Goal: Information Seeking & Learning: Learn about a topic

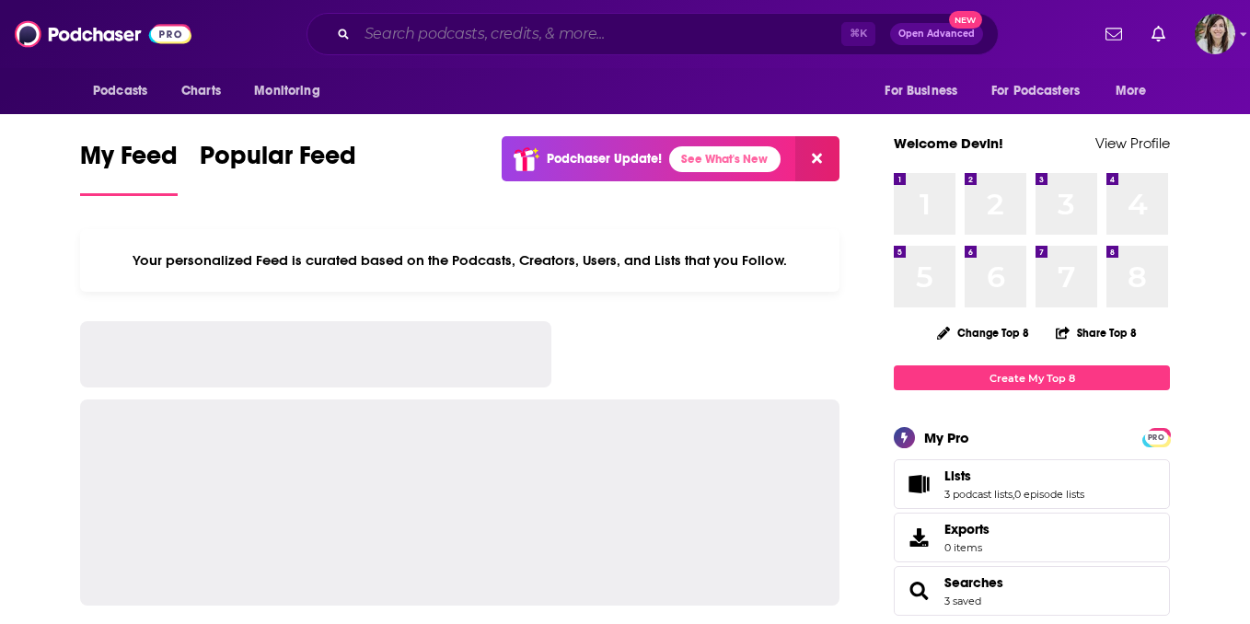
click at [473, 29] on input "Search podcasts, credits, & more..." at bounding box center [599, 33] width 484 height 29
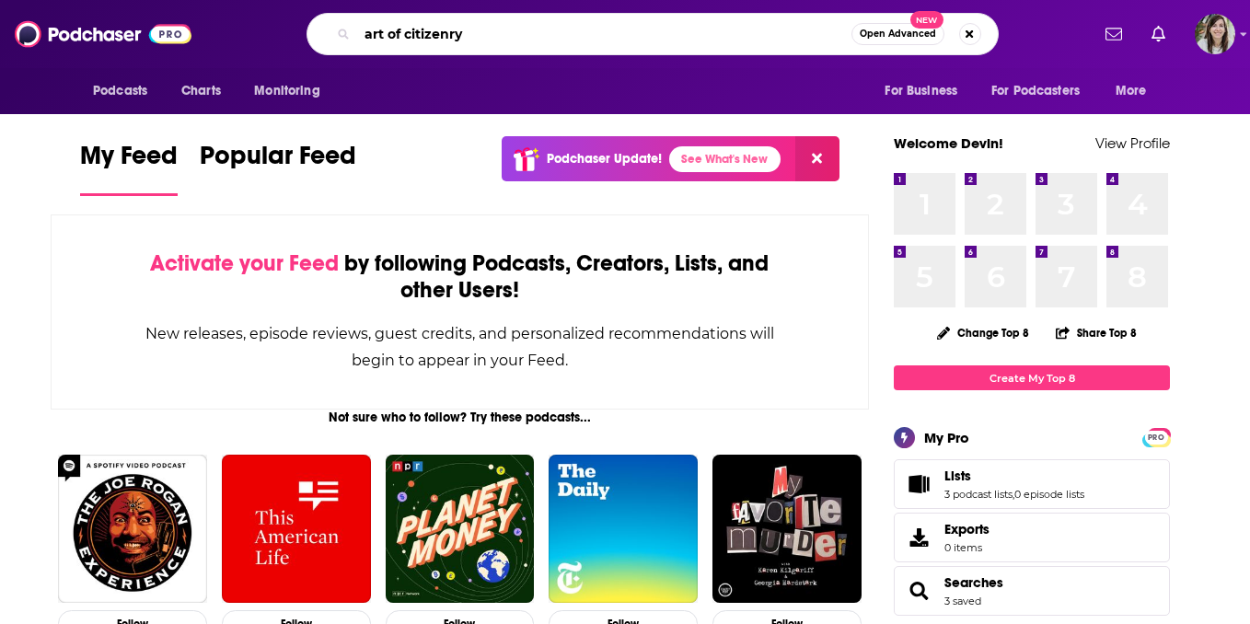
type input "art of citizenry"
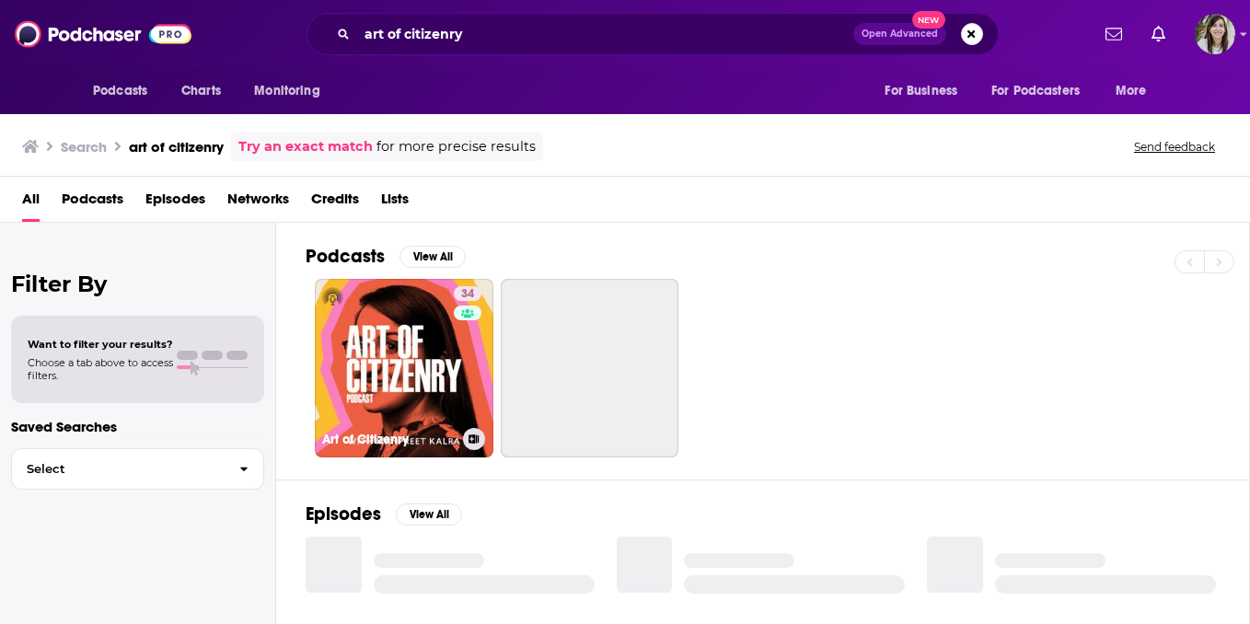
click at [434, 378] on link "34 Art of Citizenry" at bounding box center [404, 368] width 179 height 179
